Goal: Transaction & Acquisition: Purchase product/service

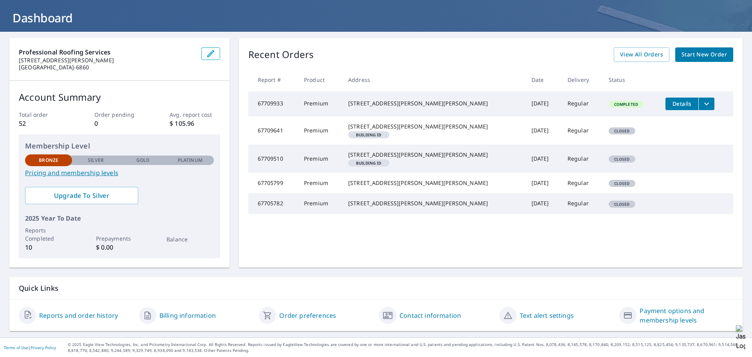
scroll to position [41, 0]
click at [702, 105] on icon "filesDropdownBtn-67709933" at bounding box center [706, 103] width 9 height 9
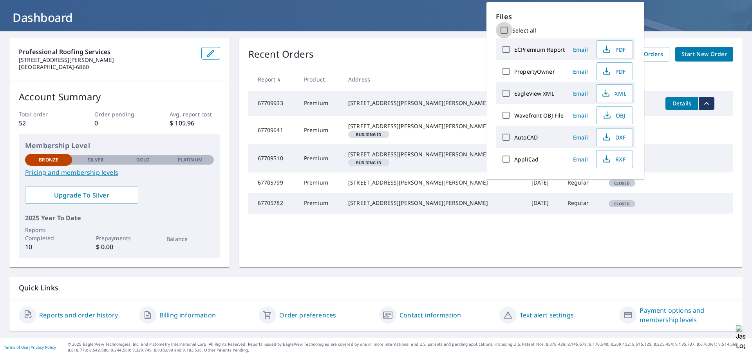
click at [505, 31] on input "Select all" at bounding box center [504, 30] width 16 height 16
checkbox input "true"
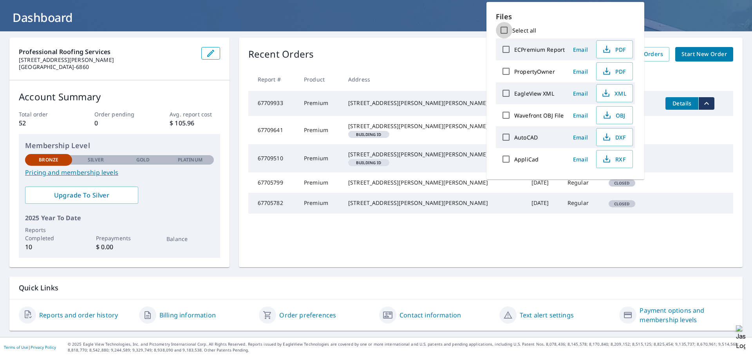
checkbox input "true"
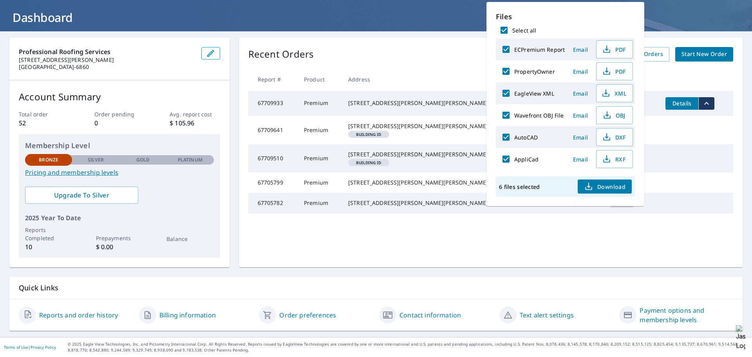
click at [592, 183] on icon "button" at bounding box center [588, 186] width 9 height 9
drag, startPoint x: 417, startPoint y: 102, endPoint x: 365, endPoint y: 99, distance: 52.2
click at [365, 99] on div "[STREET_ADDRESS][PERSON_NAME][PERSON_NAME]" at bounding box center [433, 103] width 171 height 8
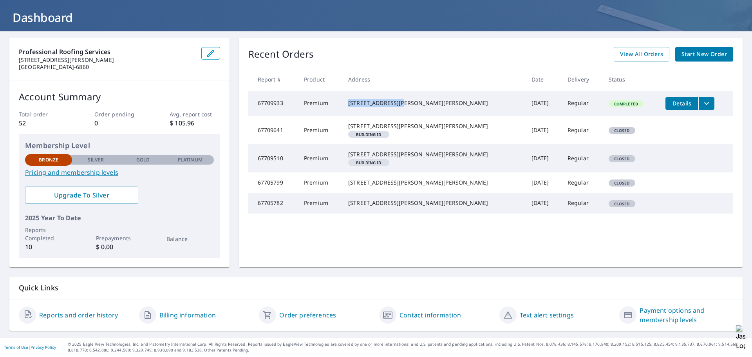
copy div "[STREET_ADDRESS][PERSON_NAME]"
click at [688, 56] on span "Start New Order" at bounding box center [704, 54] width 45 height 10
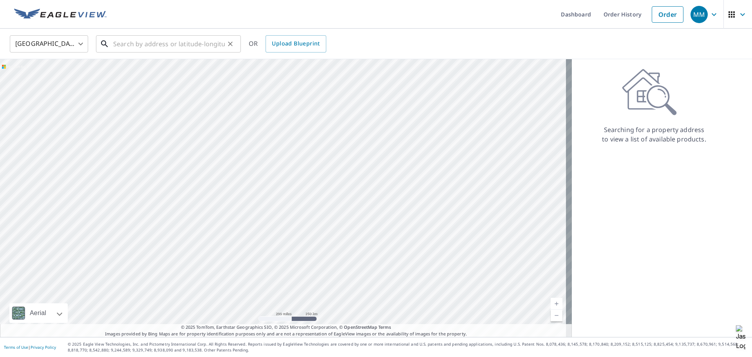
click at [164, 44] on input "text" at bounding box center [169, 44] width 112 height 22
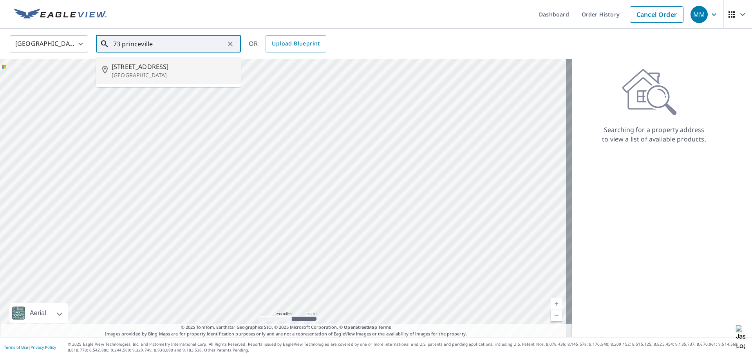
click at [132, 63] on span "[STREET_ADDRESS]" at bounding box center [173, 66] width 123 height 9
type input "[STREET_ADDRESS]"
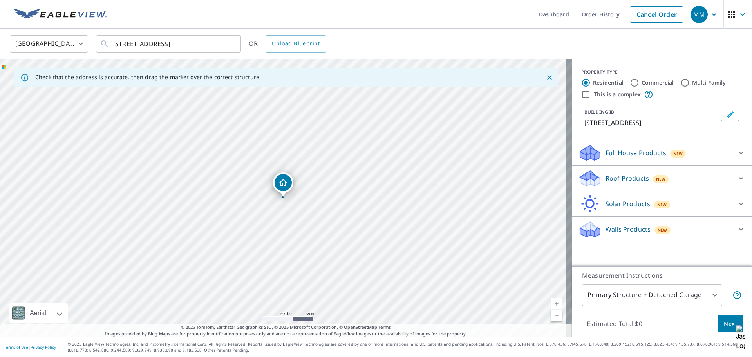
click at [613, 173] on div "Roof Products New" at bounding box center [655, 178] width 154 height 18
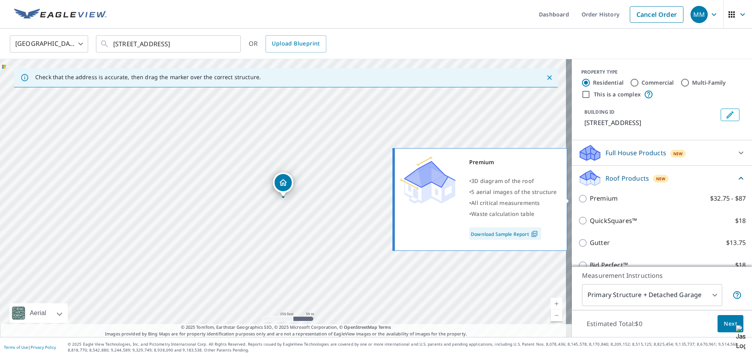
click at [613, 196] on label "Premium $32.75 - $87" at bounding box center [668, 199] width 156 height 10
click at [590, 196] on input "Premium $32.75 - $87" at bounding box center [584, 198] width 12 height 9
checkbox input "true"
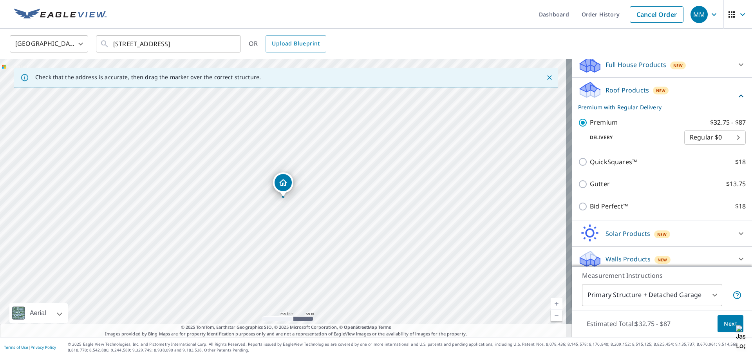
scroll to position [94, 0]
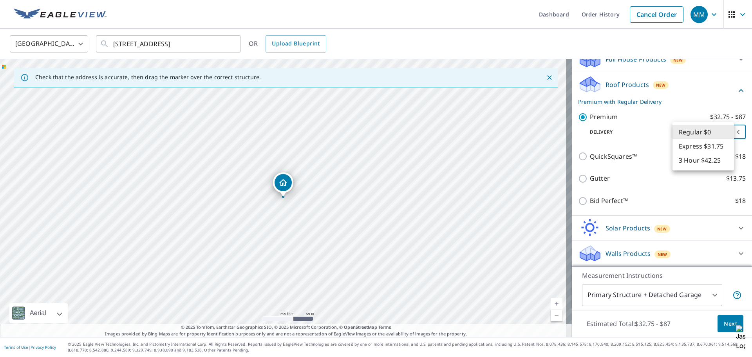
click at [710, 133] on body "MM MM Dashboard Order History Cancel Order MM [GEOGRAPHIC_DATA] [GEOGRAPHIC_DAT…" at bounding box center [376, 178] width 752 height 357
click at [710, 133] on li "Regular $0" at bounding box center [704, 132] width 62 height 14
click at [724, 326] on span "Next" at bounding box center [730, 324] width 13 height 10
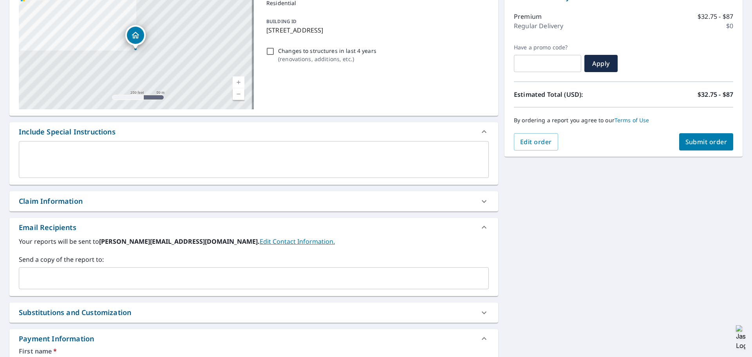
scroll to position [118, 0]
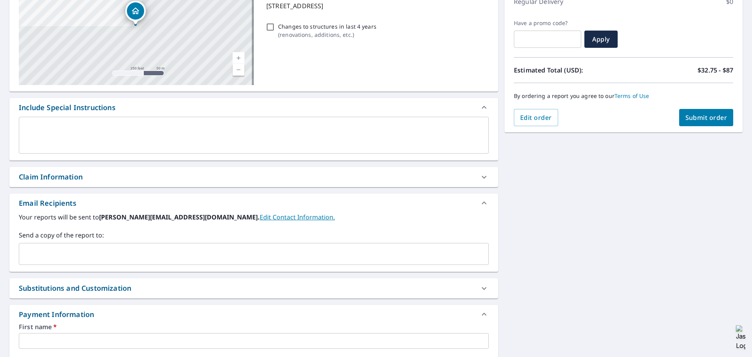
click at [119, 248] on input "text" at bounding box center [247, 253] width 451 height 15
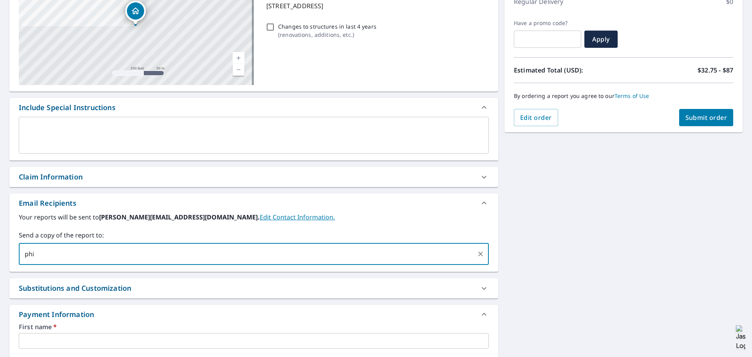
type input "phil"
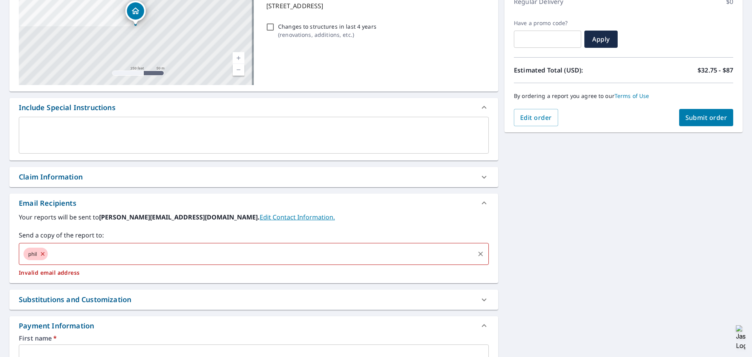
checkbox input "true"
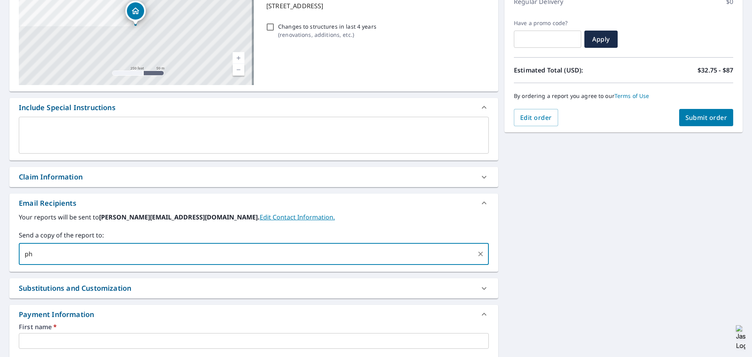
type input "p"
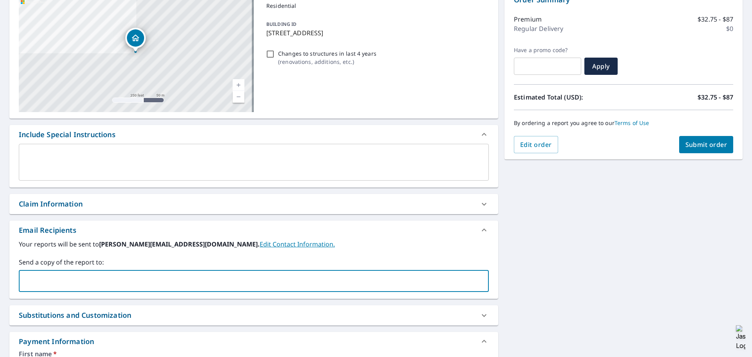
scroll to position [78, 0]
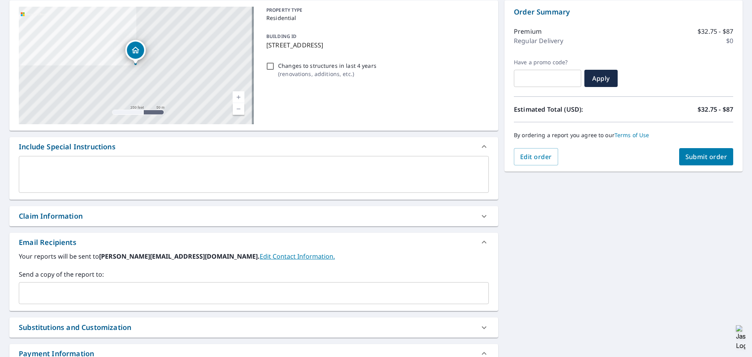
click at [60, 294] on input "text" at bounding box center [247, 293] width 451 height 15
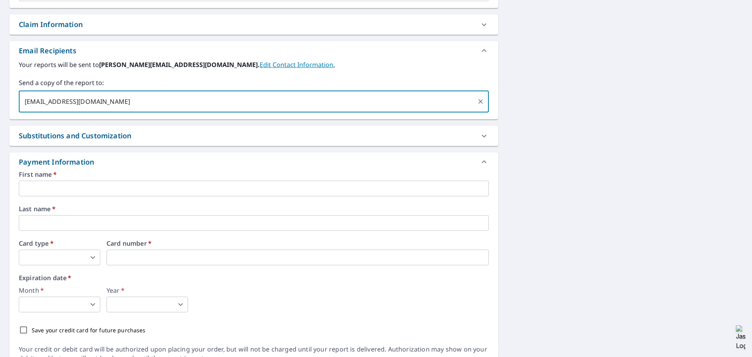
scroll to position [270, 0]
type input "[EMAIL_ADDRESS][DOMAIN_NAME]"
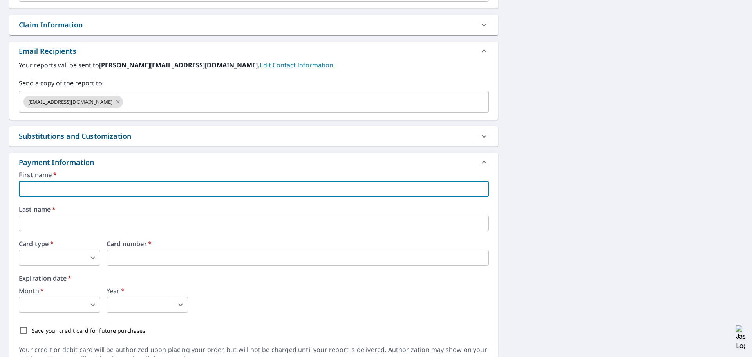
click at [106, 194] on input "text" at bounding box center [254, 189] width 470 height 16
checkbox input "true"
type input "M"
checkbox input "true"
type input "Ma"
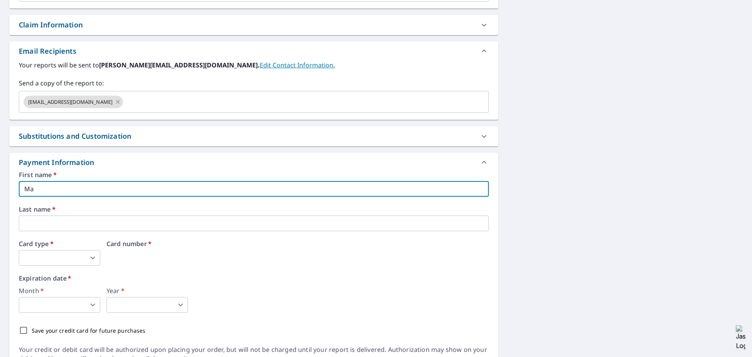
checkbox input "true"
type input "Mar"
checkbox input "true"
type input "Mari"
checkbox input "true"
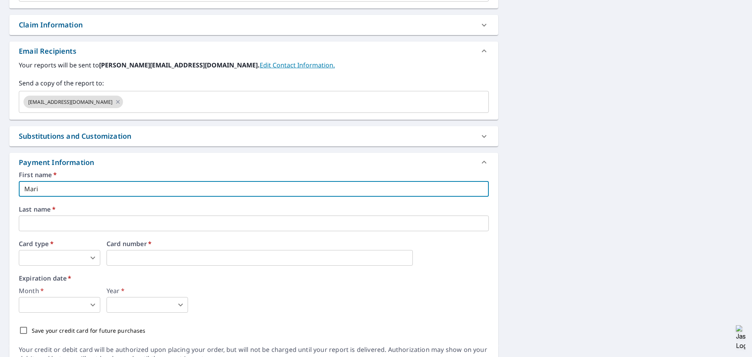
type input "[PERSON_NAME]"
checkbox input "true"
type input "[PERSON_NAME]"
checkbox input "true"
type input "[PERSON_NAME]"
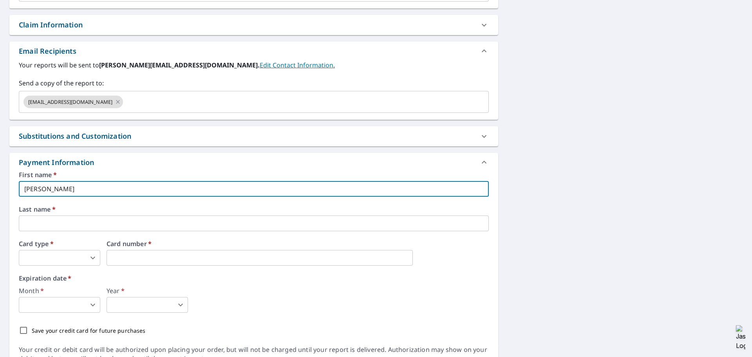
checkbox input "true"
type input "[PERSON_NAME]"
checkbox input "true"
type input "[PERSON_NAME]"
checkbox input "true"
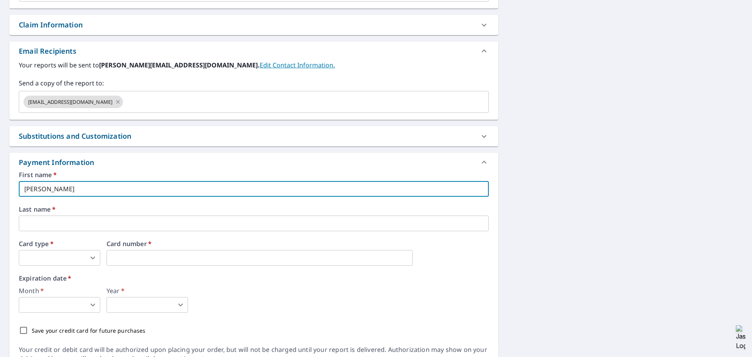
type input "[PERSON_NAME]"
checkbox input "true"
type input "[PERSON_NAME]"
checkbox input "true"
type input "[PERSON_NAME]"
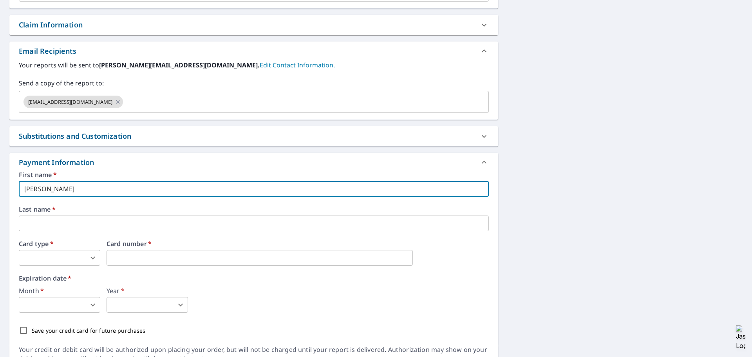
checkbox input "true"
type input "[PERSON_NAME]"
checkbox input "true"
type input "[PERSON_NAME]"
checkbox input "true"
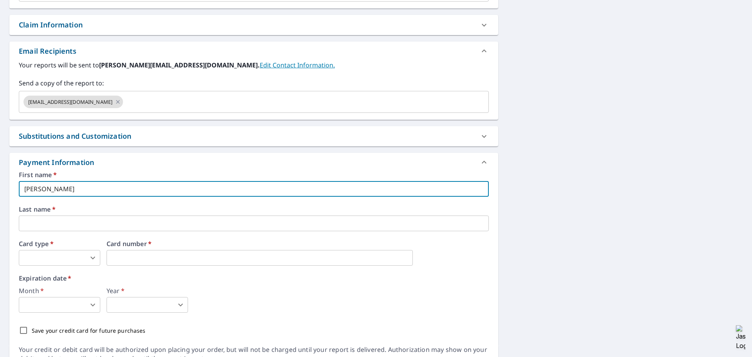
type input "[PERSON_NAME]"
checkbox input "true"
type input "[PERSON_NAME]"
checkbox input "true"
type input "[PERSON_NAME]"
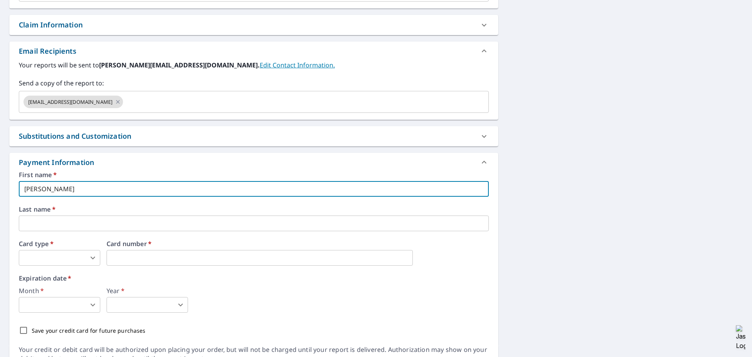
checkbox input "true"
type input "[PERSON_NAME]"
checkbox input "true"
type input "[PERSON_NAME]"
checkbox input "true"
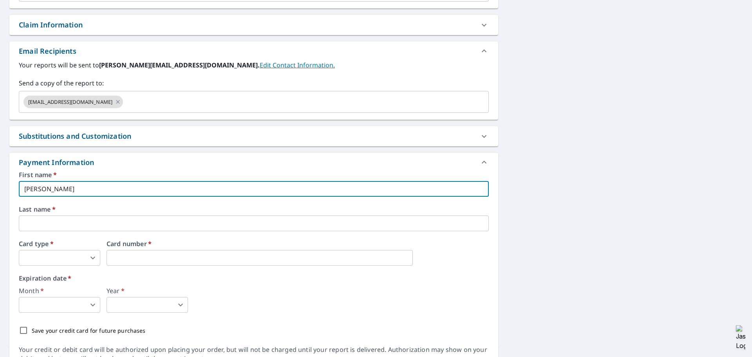
type input "[PERSON_NAME]"
checkbox input "true"
type input "[PERSON_NAME]"
checkbox input "true"
type input "[PERSON_NAME]"
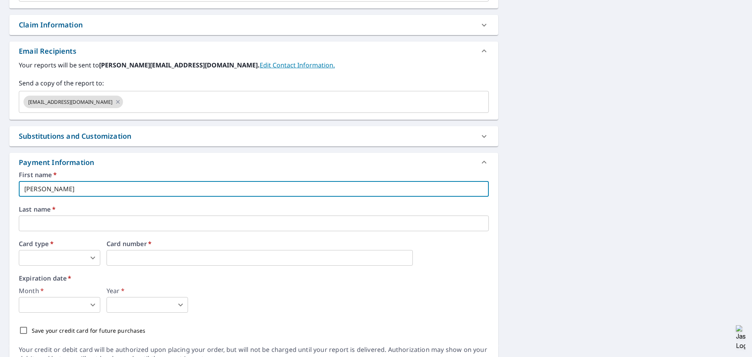
checkbox input "true"
type input "[PERSON_NAME]"
checkbox input "true"
type input "[PERSON_NAME]"
checkbox input "true"
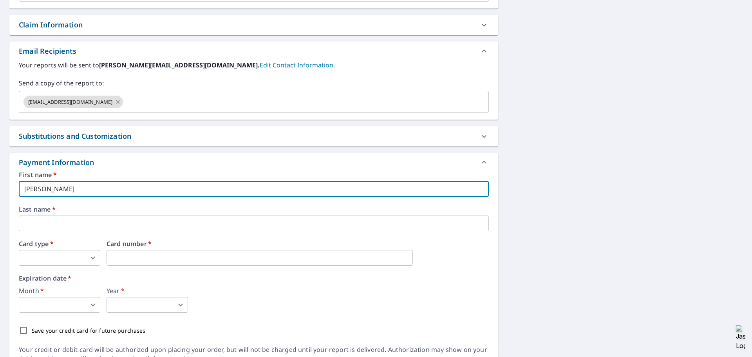
type input "[PERSON_NAME]"
checkbox input "true"
type input "[PERSON_NAME]"
checkbox input "true"
type input "[PERSON_NAME]"
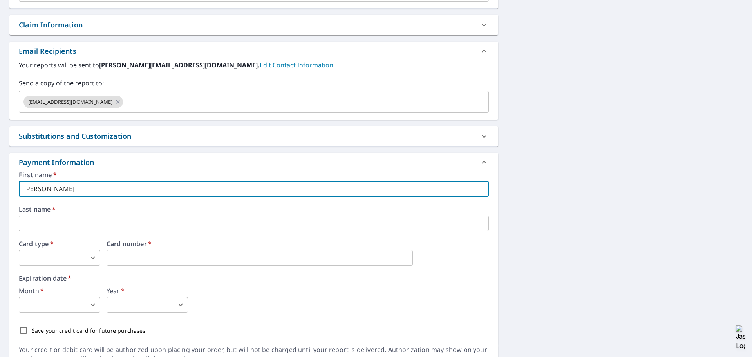
checkbox input "true"
type input "[PERSON_NAME]"
checkbox input "true"
type input "[PERSON_NAME]"
checkbox input "true"
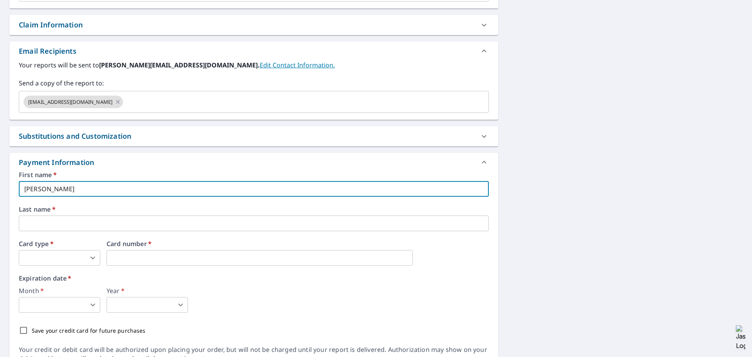
type input "[PERSON_NAME]"
checkbox input "true"
type input "[PERSON_NAME]"
checkbox input "true"
type input "[PERSON_NAME]"
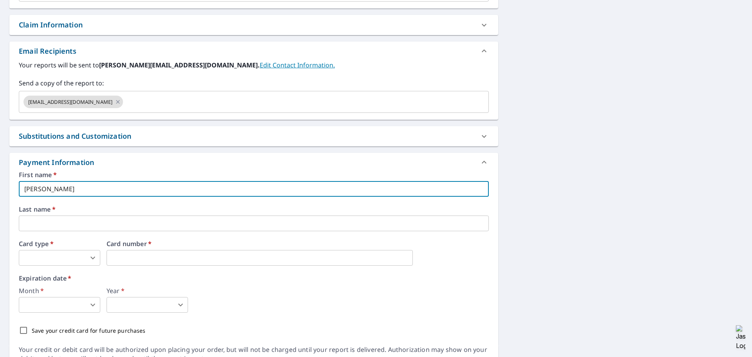
checkbox input "true"
type input "[PERSON_NAME]"
checkbox input "true"
type input "[PERSON_NAME]"
checkbox input "true"
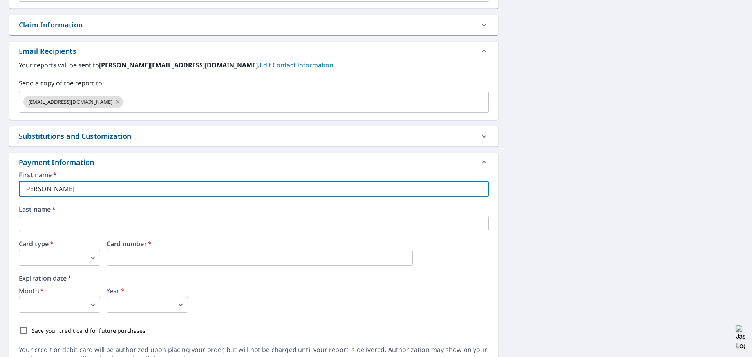
type input "[PERSON_NAME]"
checkbox input "true"
type input "[PERSON_NAME]"
checkbox input "true"
type input "[PERSON_NAME]"
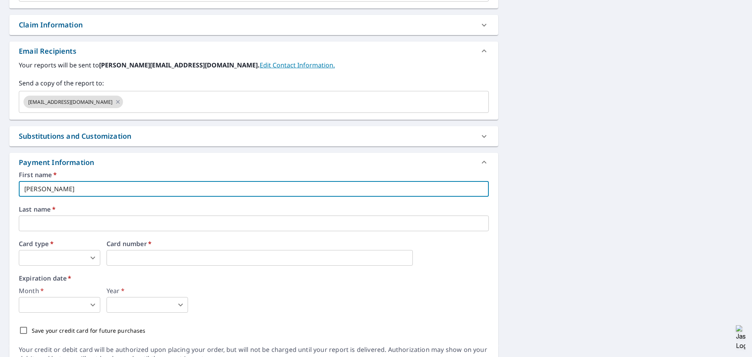
checkbox input "true"
type input "[PERSON_NAME]"
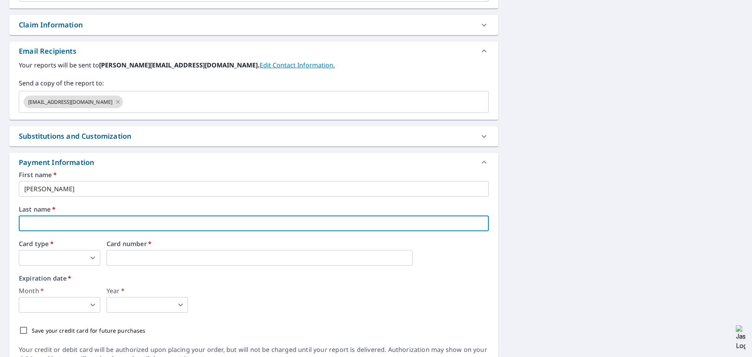
click at [42, 224] on input "text" at bounding box center [254, 223] width 470 height 16
checkbox input "true"
type input "M"
checkbox input "true"
type input "Ma"
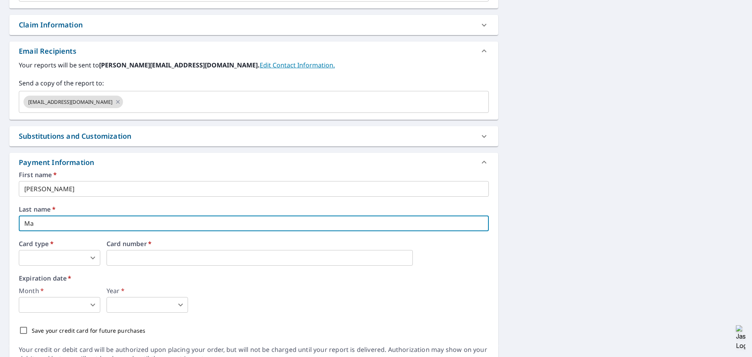
checkbox input "true"
type input "Mar"
checkbox input "true"
type input "Mart"
checkbox input "true"
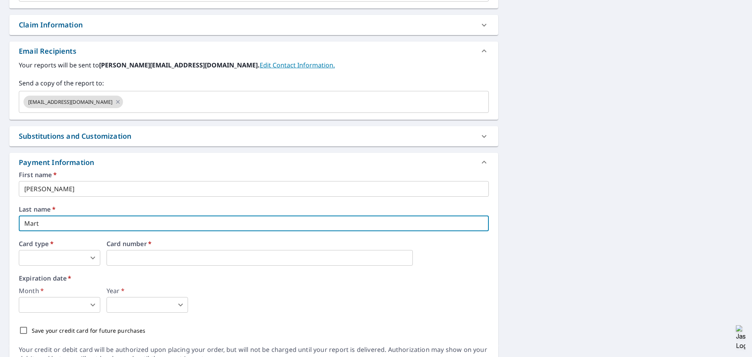
type input "[PERSON_NAME]"
checkbox input "true"
type input "[PERSON_NAME]"
checkbox input "true"
type input "[PERSON_NAME]"
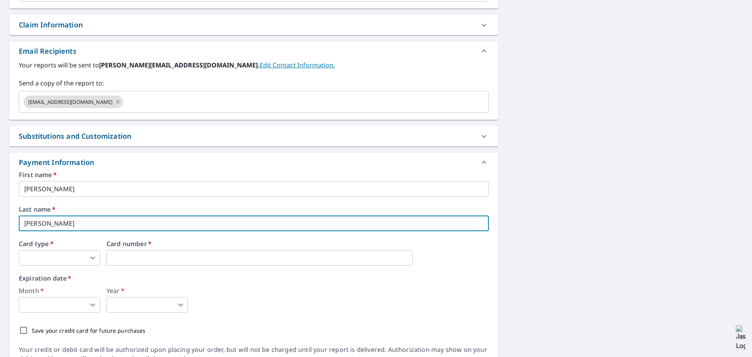
checkbox input "true"
type input "[PERSON_NAME]"
checkbox input "true"
type input "[PERSON_NAME]"
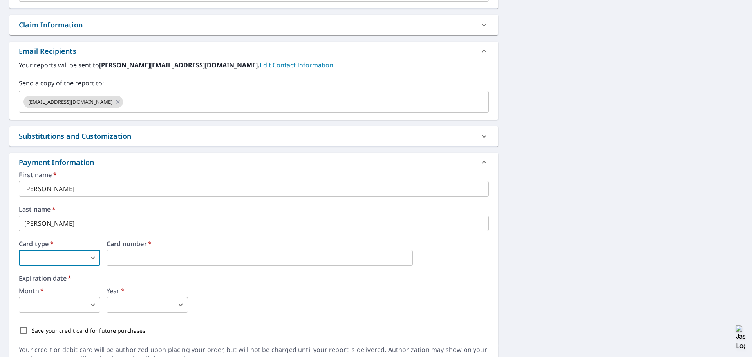
click at [83, 259] on body "MM MM Dashboard Order History Cancel Order MM Dashboard / Finalize Order Finali…" at bounding box center [376, 178] width 752 height 357
click at [62, 276] on li "American Express" at bounding box center [59, 276] width 81 height 14
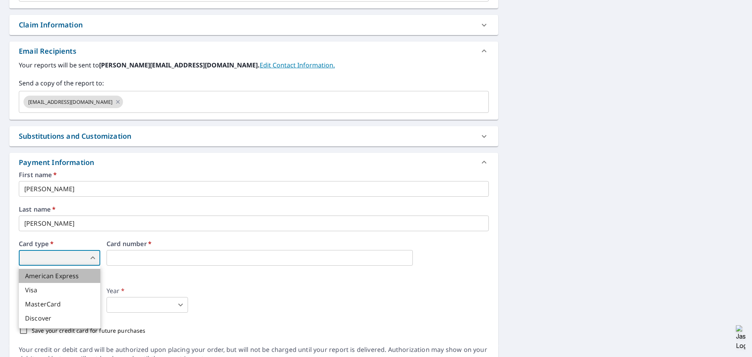
checkbox input "true"
type input "1"
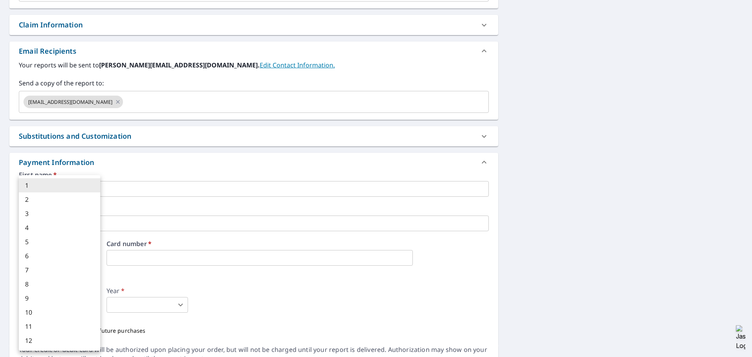
click at [84, 301] on body "MM MM Dashboard Order History Cancel Order MM Dashboard / Finalize Order Finali…" at bounding box center [376, 178] width 752 height 357
click at [76, 286] on li "8" at bounding box center [59, 284] width 81 height 14
checkbox input "true"
type input "8"
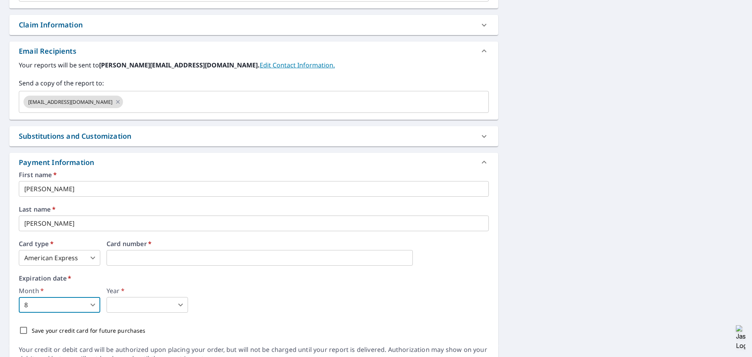
click at [143, 305] on body "MM MM Dashboard Order History Cancel Order MM Dashboard / Finalize Order Finali…" at bounding box center [376, 178] width 752 height 357
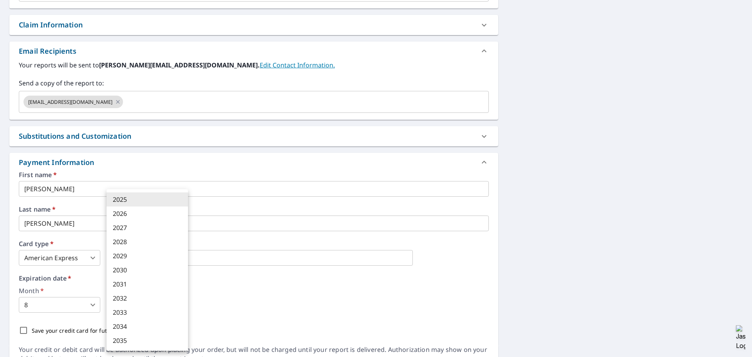
click at [134, 271] on li "2030" at bounding box center [147, 270] width 81 height 14
checkbox input "true"
type input "2030"
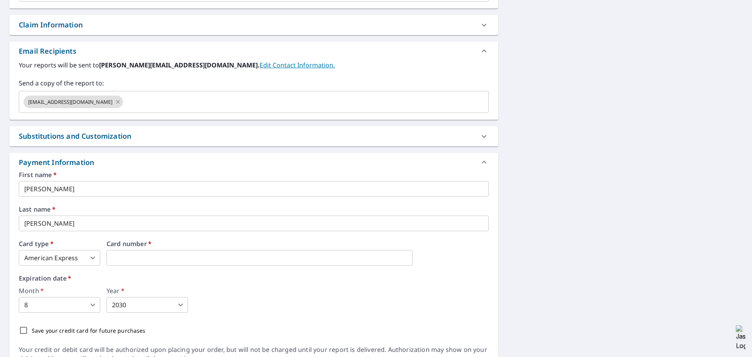
click at [251, 303] on div "Month   * 8 8 ​ Year   * 2030 2030 ​" at bounding box center [254, 300] width 470 height 25
click at [22, 331] on input "Save your credit card for future purchases" at bounding box center [23, 330] width 16 height 16
checkbox input "true"
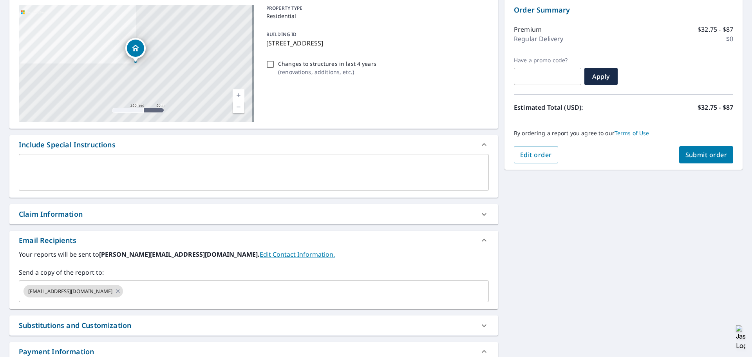
scroll to position [74, 0]
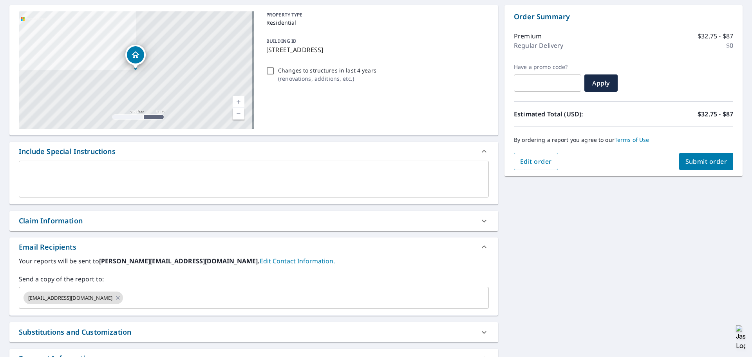
click at [707, 161] on span "Submit order" at bounding box center [707, 161] width 42 height 9
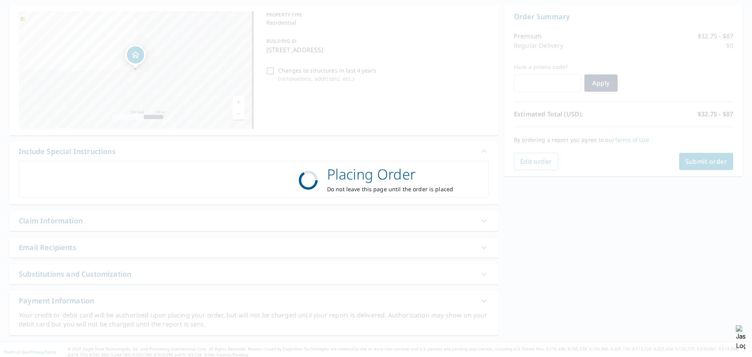
click at [269, 71] on div "Placing Order Do not leave this page until the order is placed" at bounding box center [376, 178] width 752 height 357
checkbox input "true"
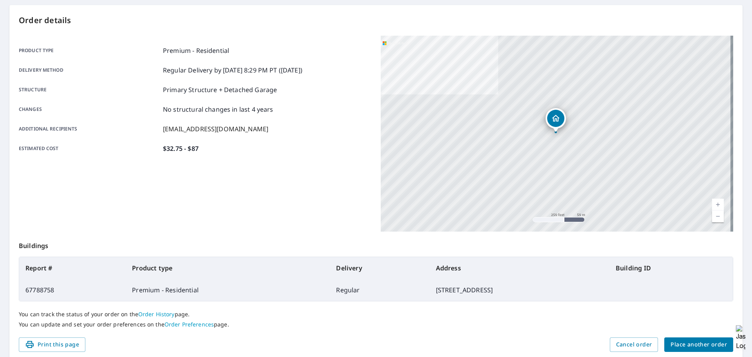
scroll to position [104, 0]
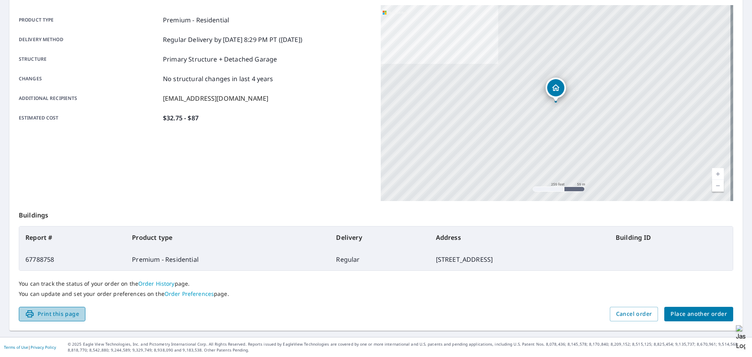
click at [67, 313] on span "Print this page" at bounding box center [52, 314] width 54 height 10
drag, startPoint x: 46, startPoint y: 314, endPoint x: 359, endPoint y: 210, distance: 330.0
click at [46, 314] on span "Print this page" at bounding box center [52, 314] width 54 height 10
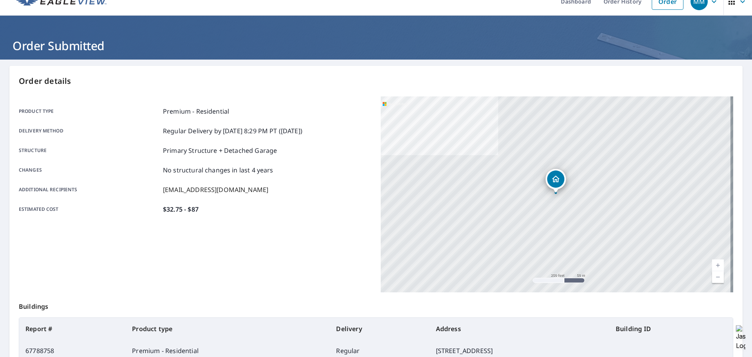
scroll to position [0, 0]
